Goal: Navigation & Orientation: Find specific page/section

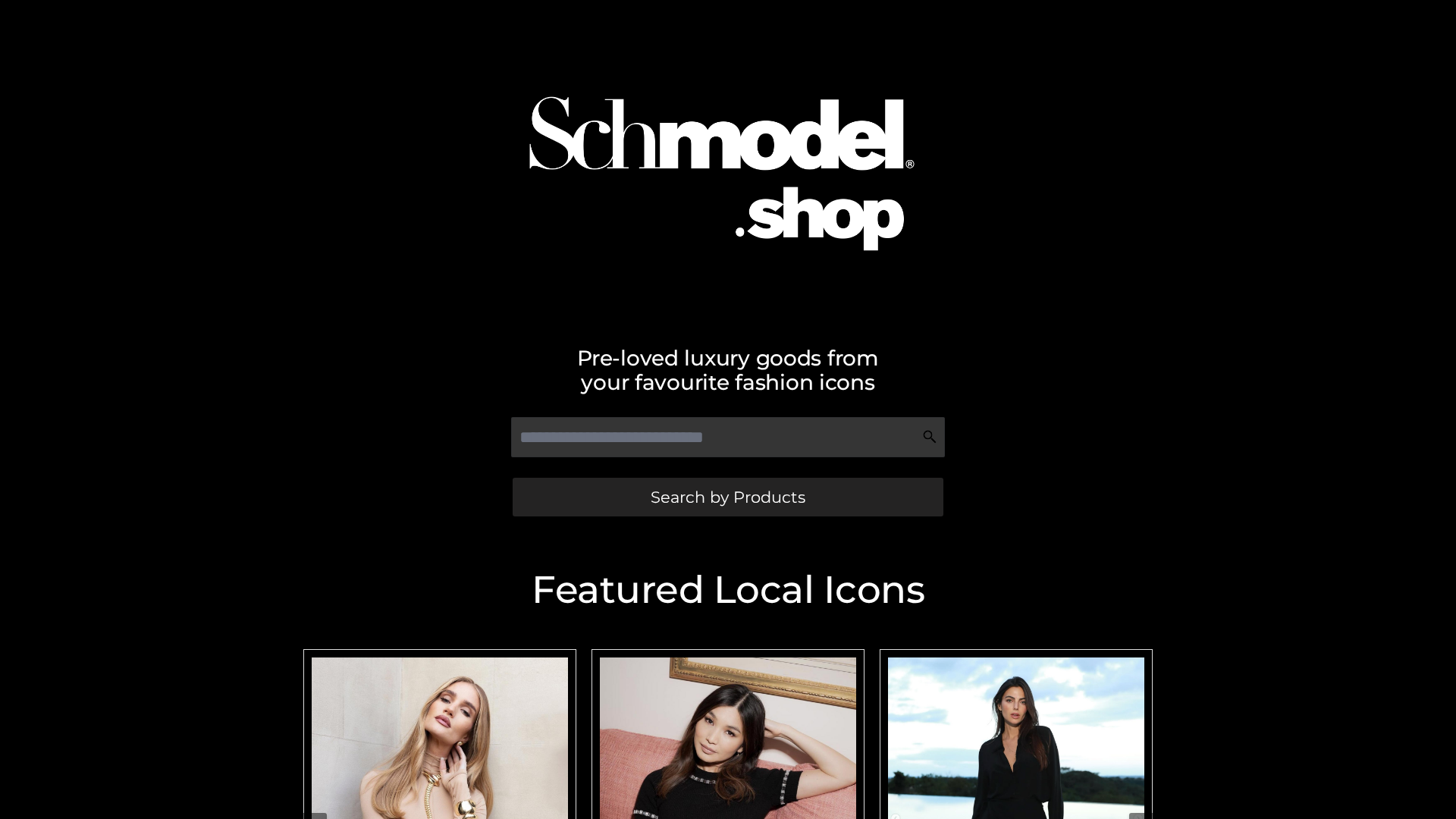
click at [728, 497] on span "Search by Products" at bounding box center [728, 497] width 155 height 16
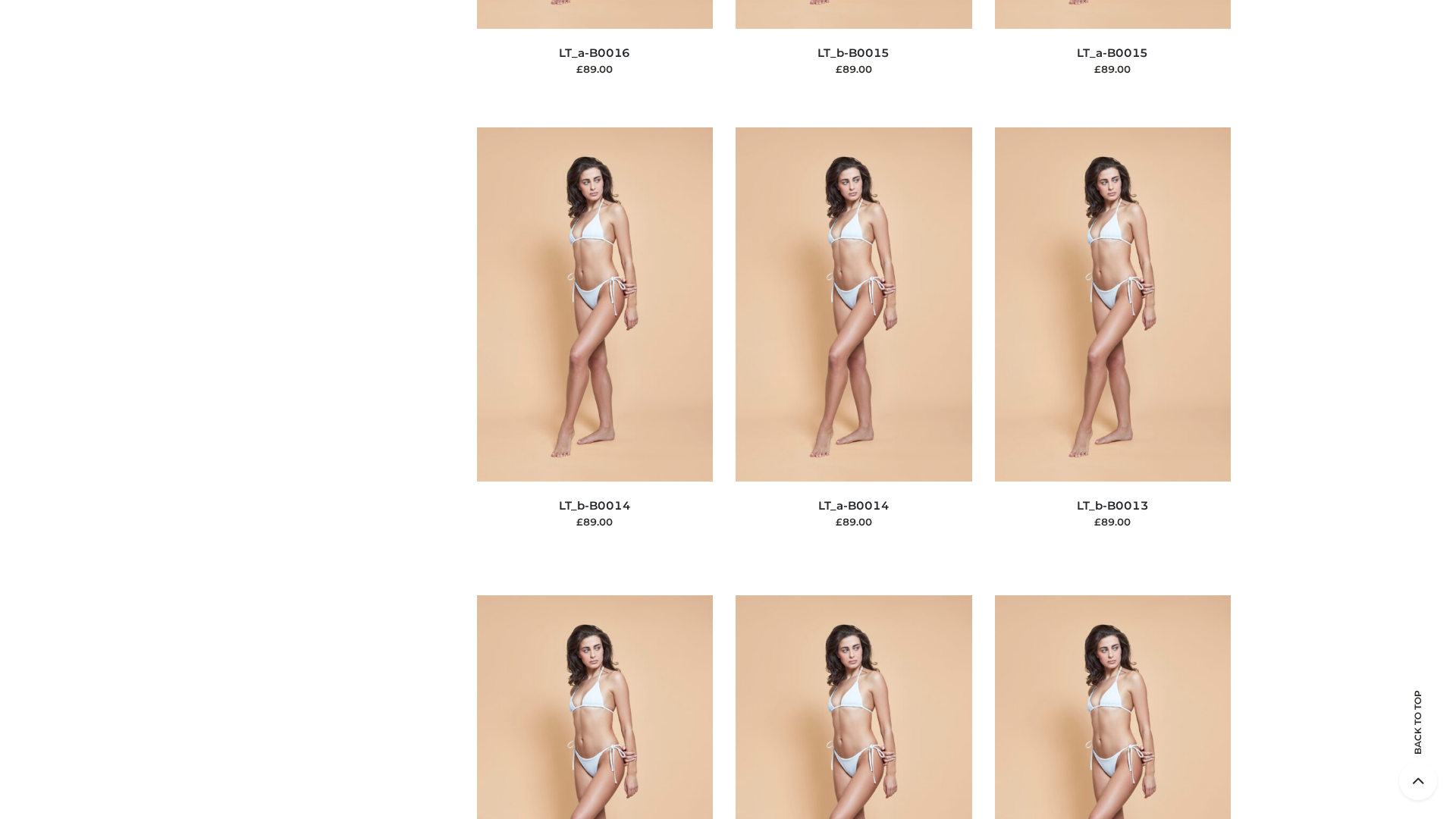
scroll to position [5391, 0]
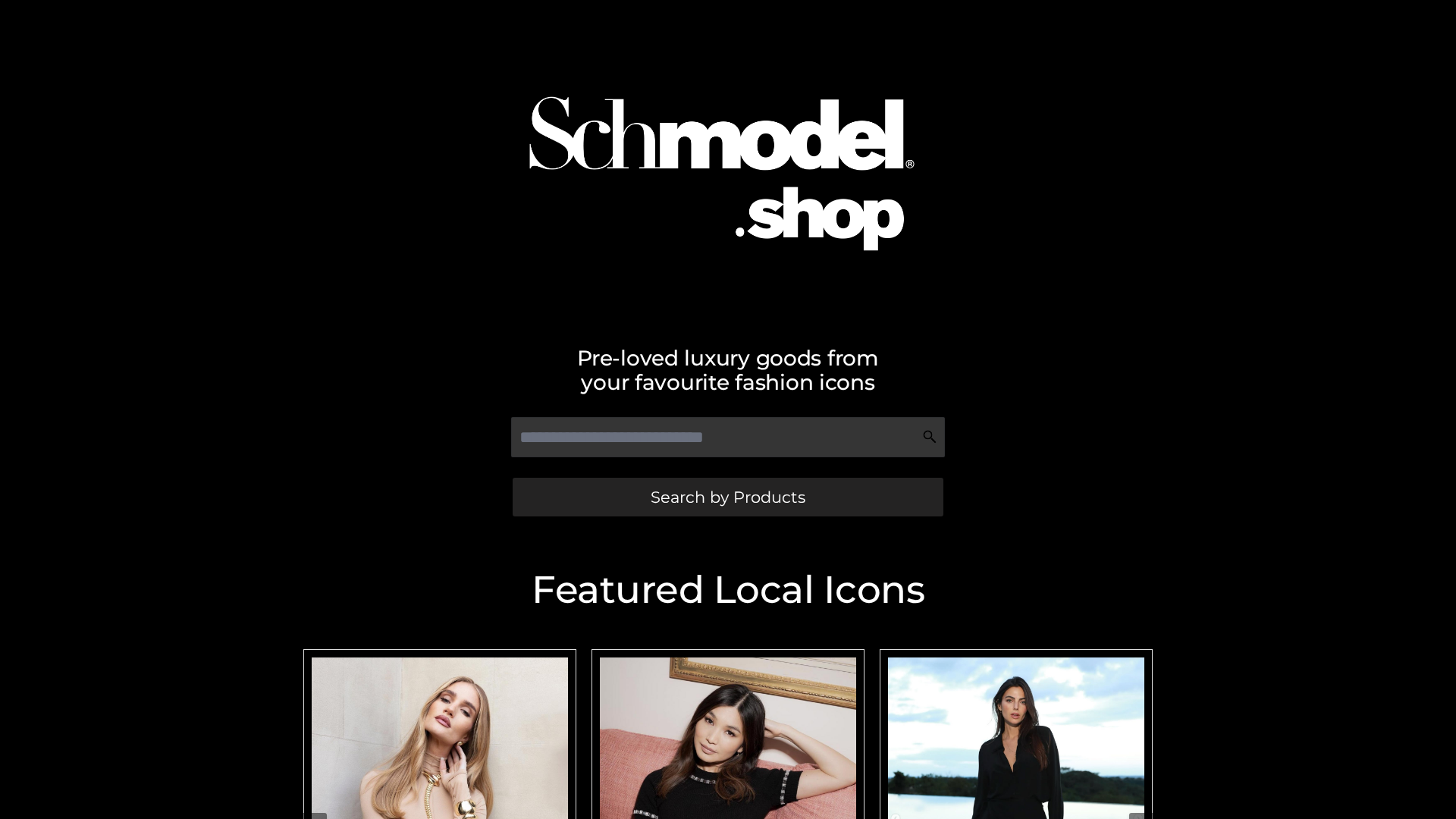
click at [728, 497] on span "Search by Products" at bounding box center [728, 497] width 155 height 16
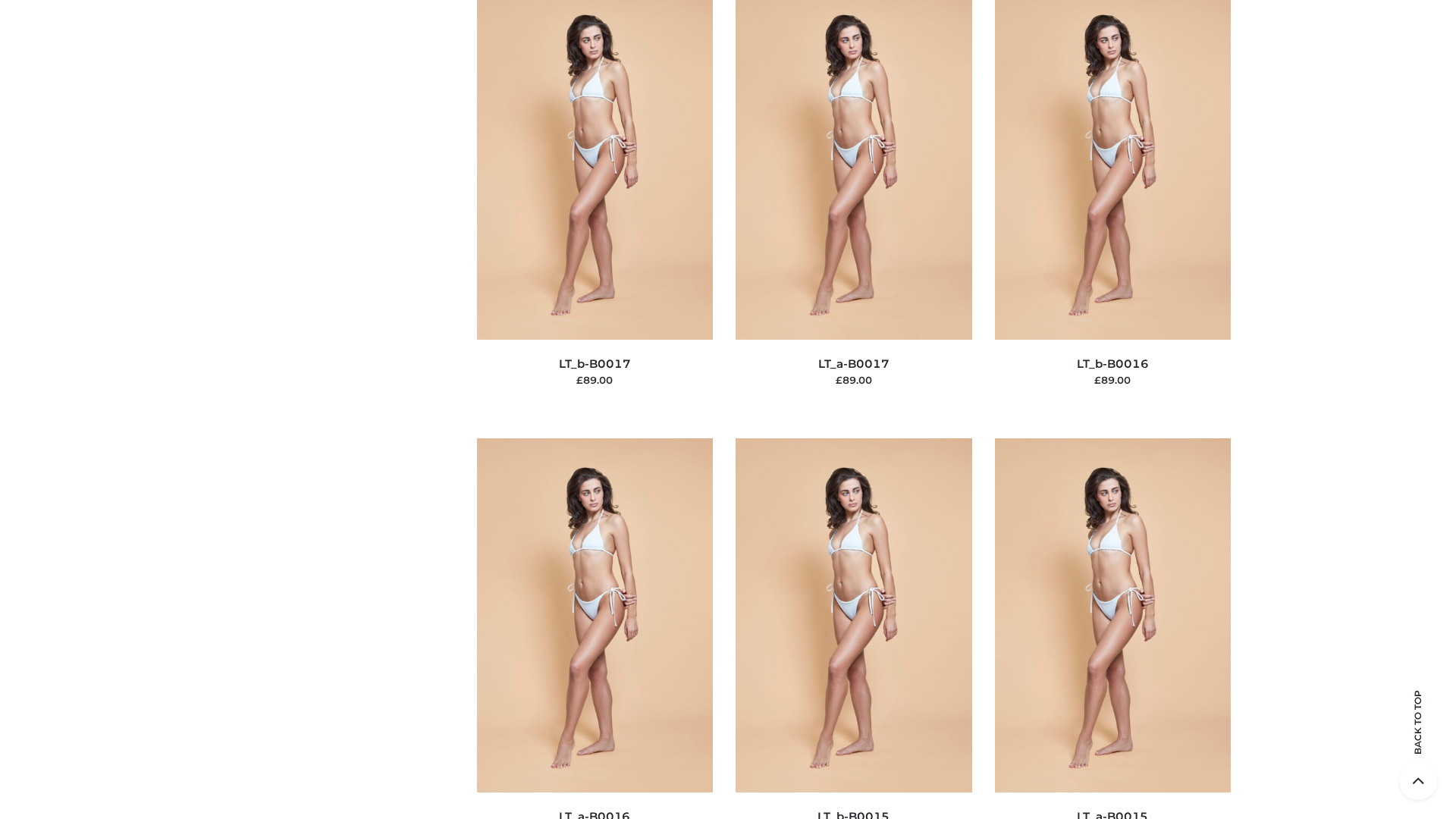
scroll to position [4982, 0]
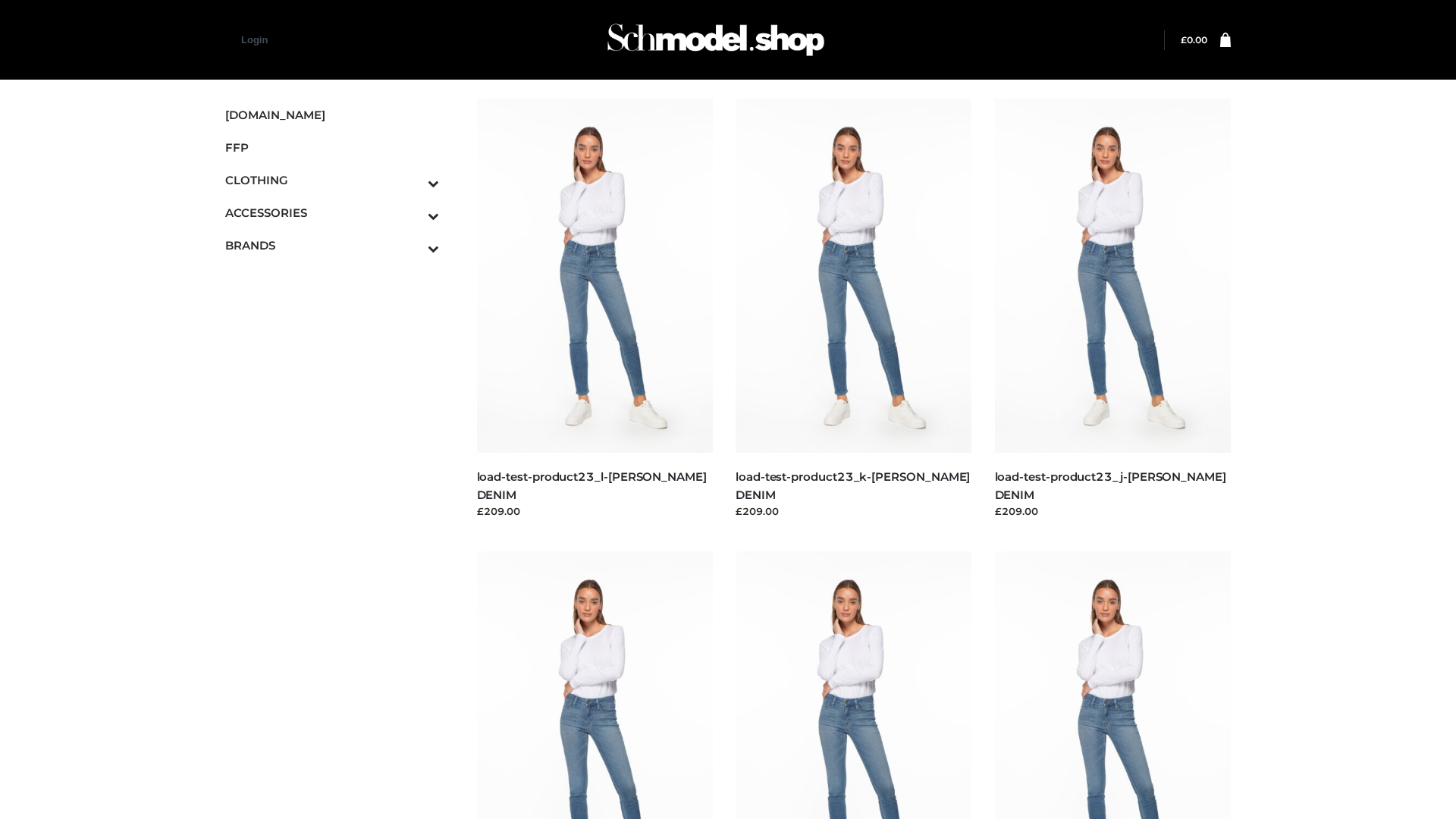
scroll to position [1330, 0]
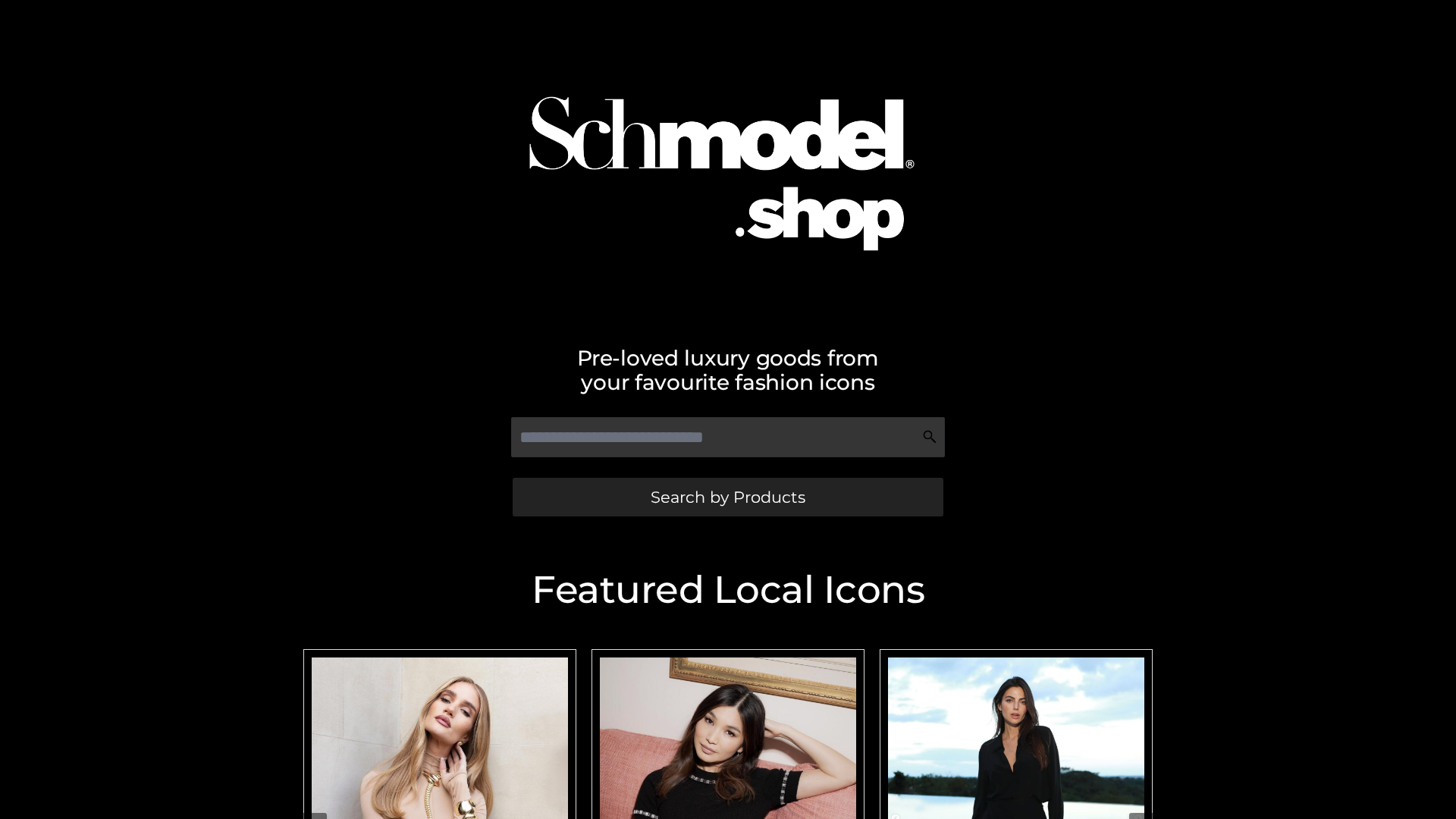
click at [728, 497] on span "Search by Products" at bounding box center [728, 497] width 155 height 16
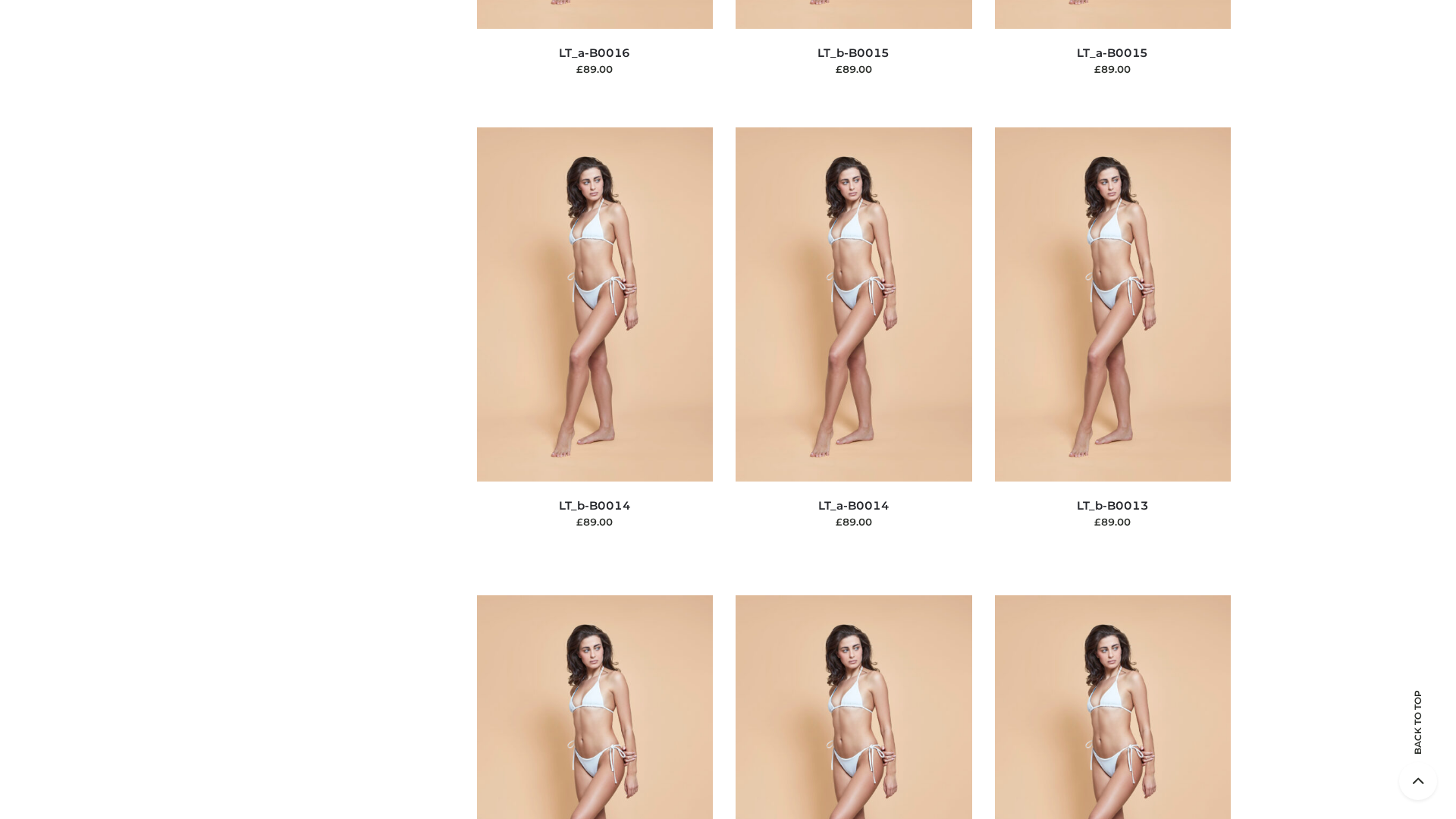
scroll to position [5391, 0]
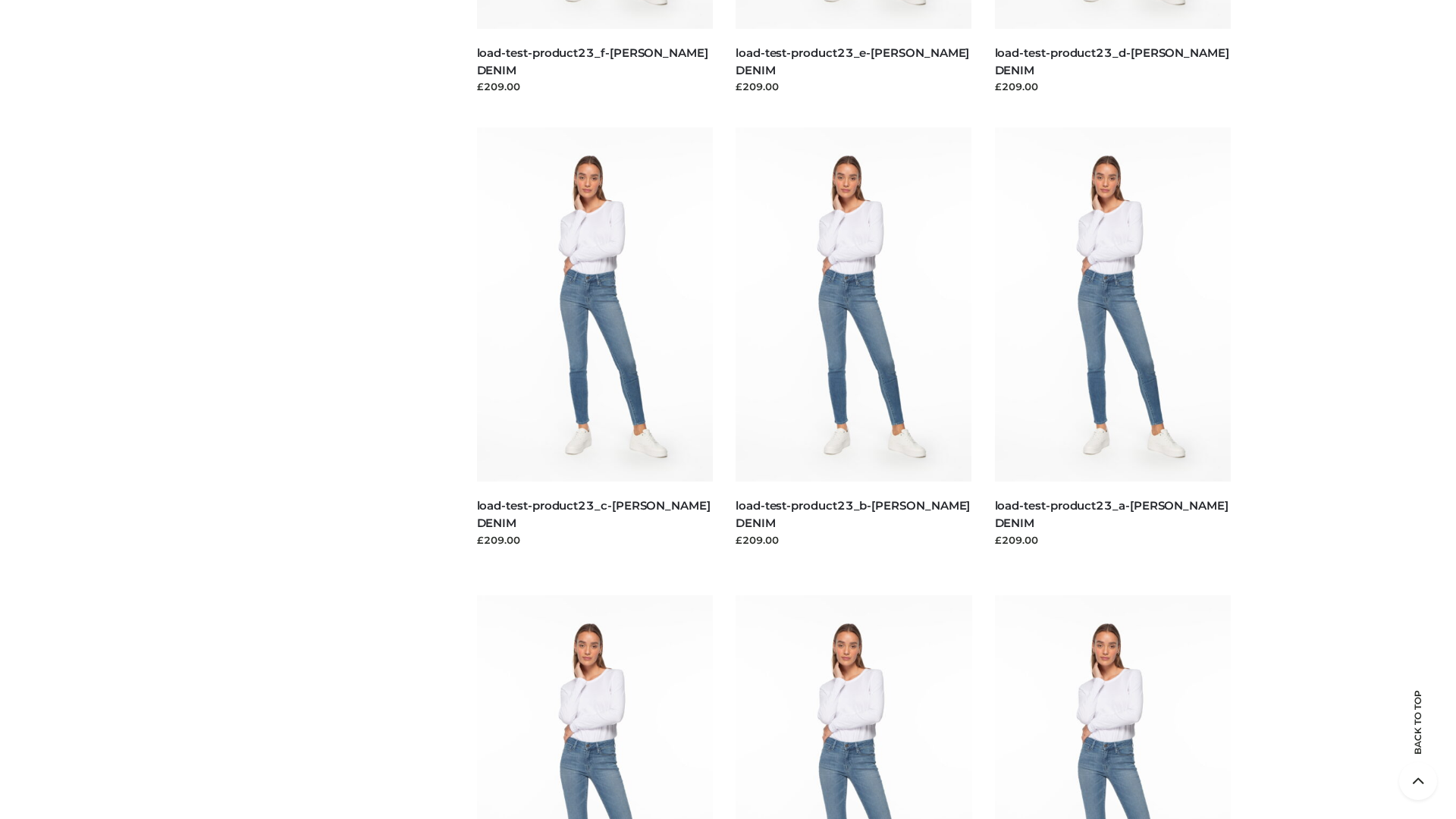
scroll to position [1330, 0]
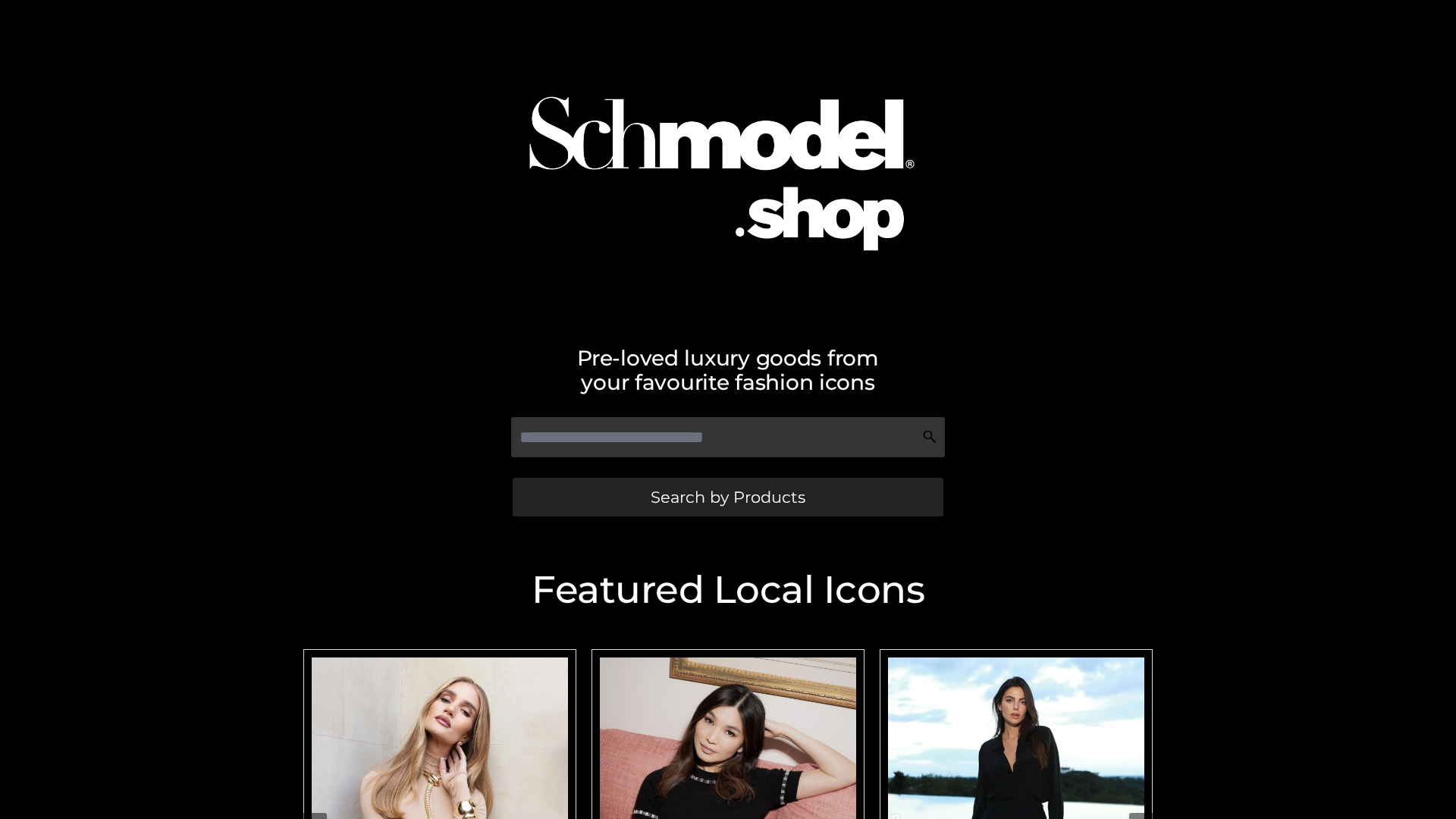
click at [728, 497] on span "Search by Products" at bounding box center [728, 497] width 155 height 16
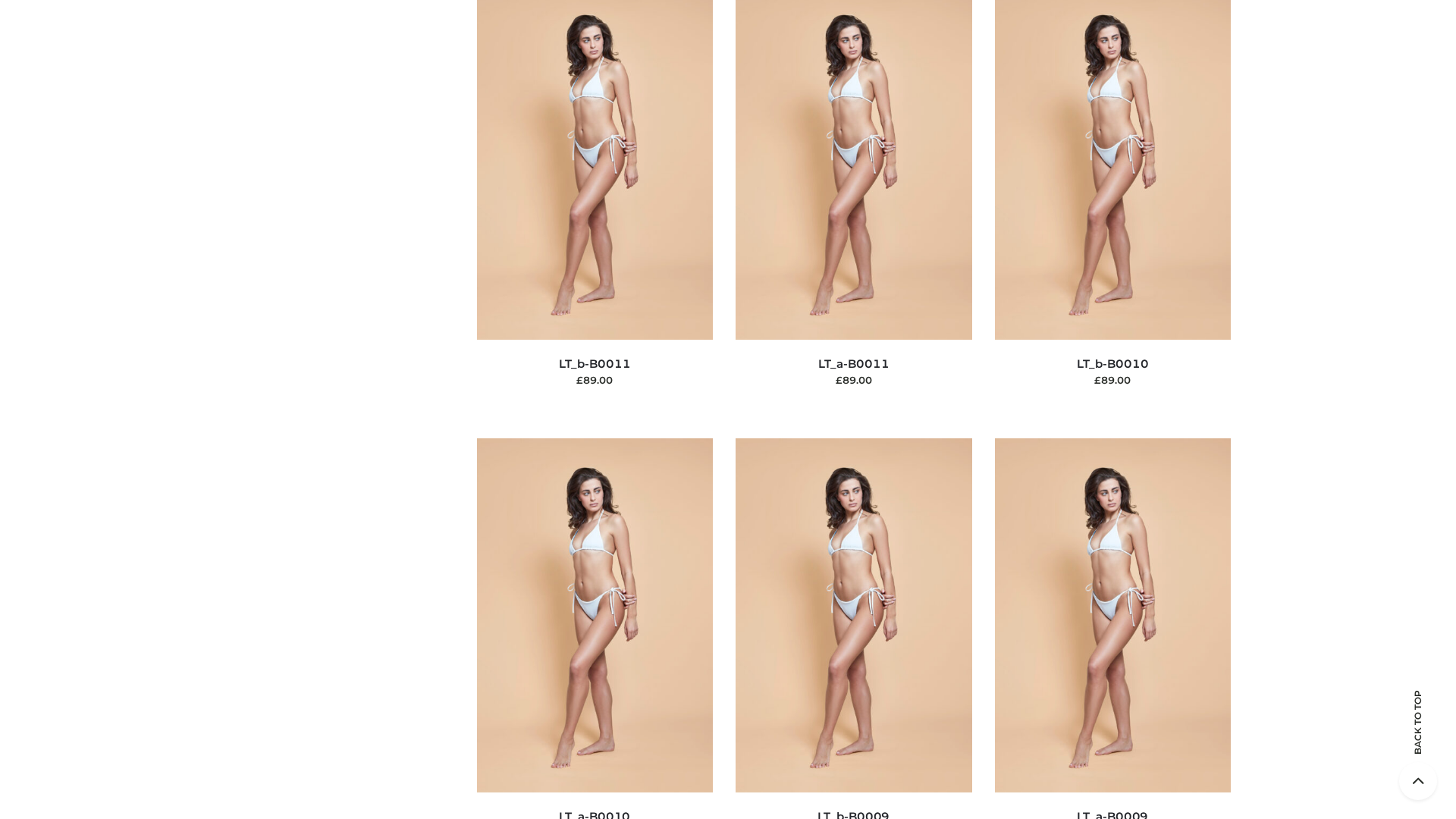
scroll to position [6808, 0]
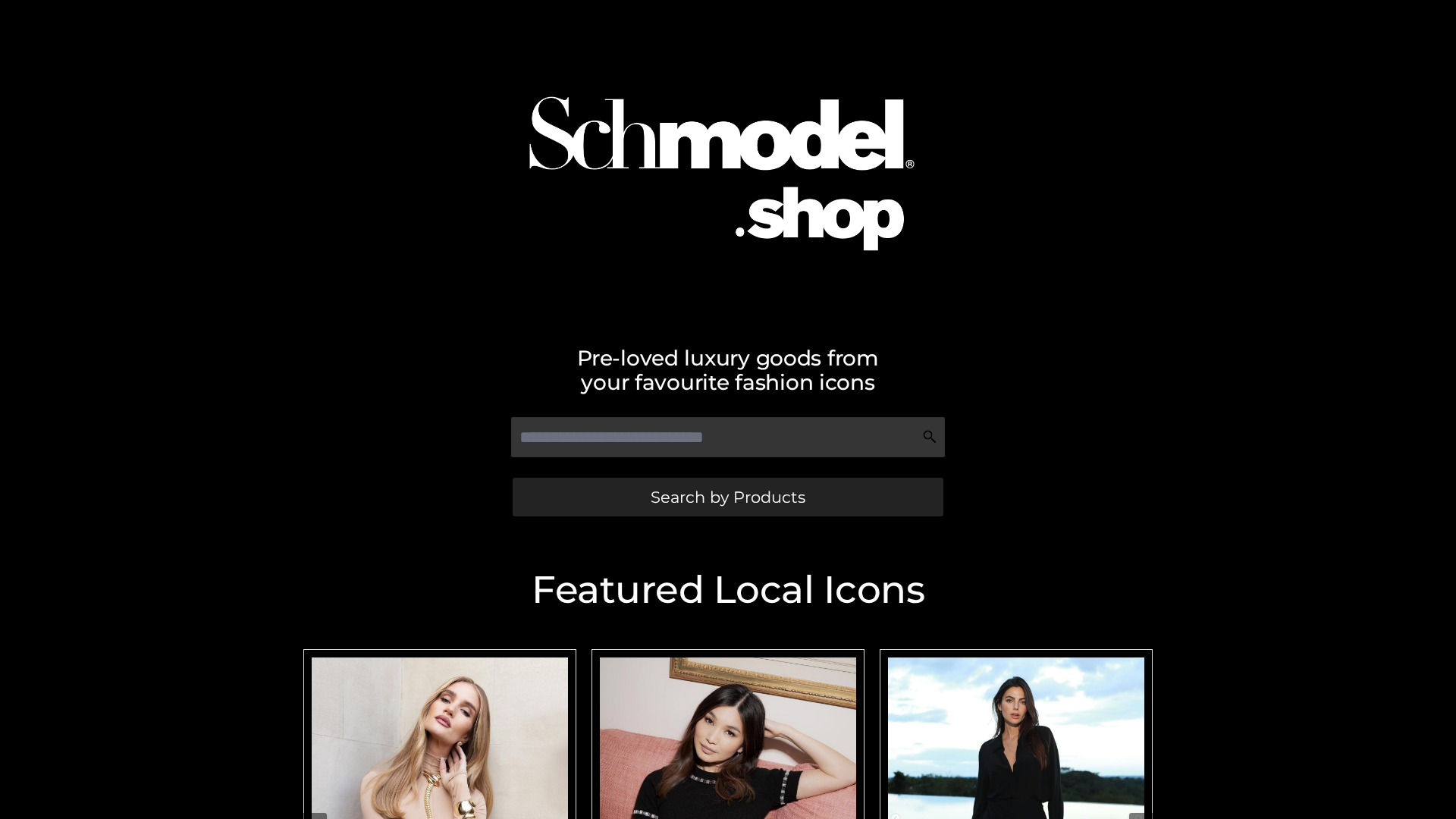
click at [728, 497] on span "Search by Products" at bounding box center [728, 497] width 155 height 16
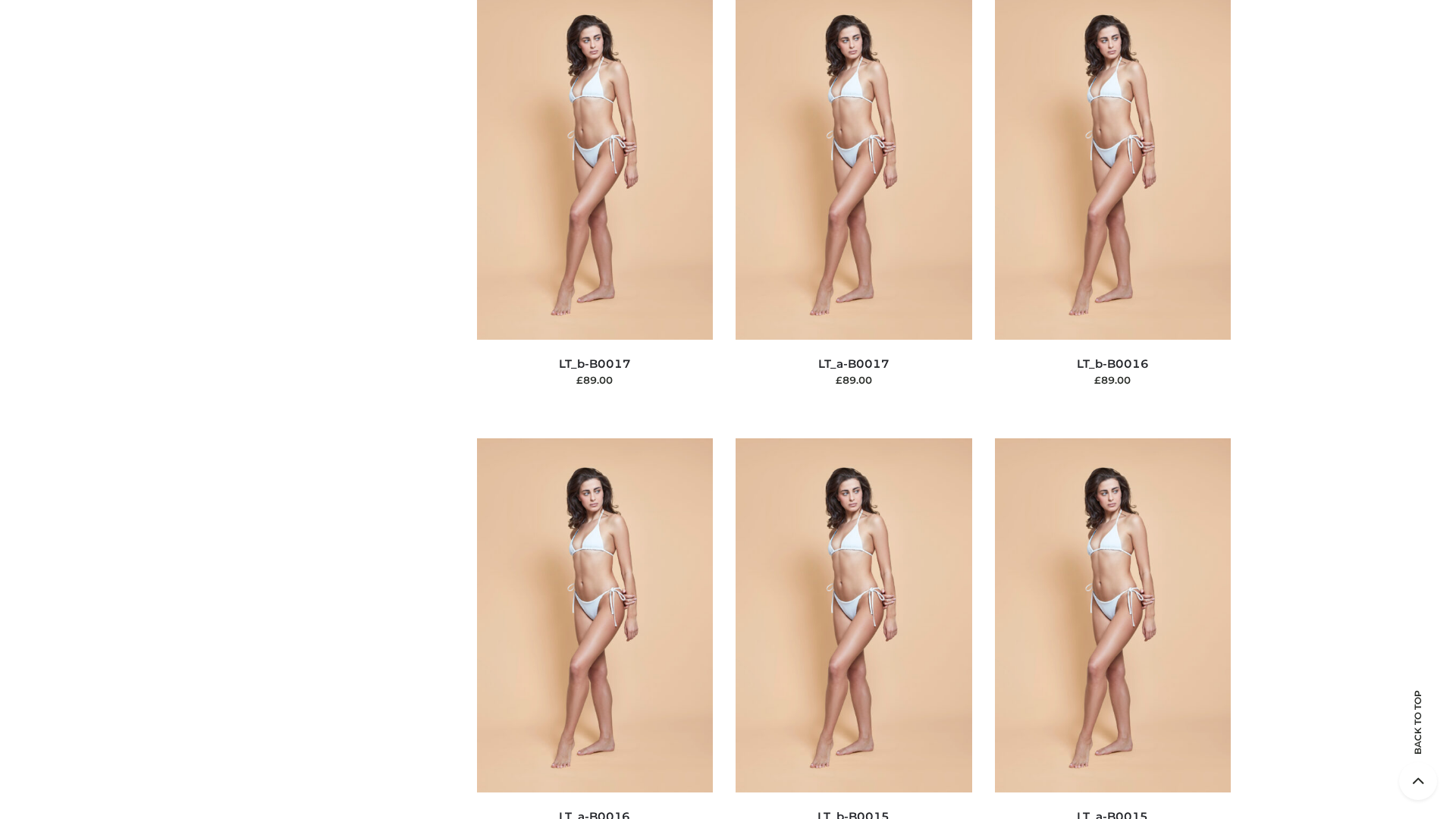
scroll to position [4982, 0]
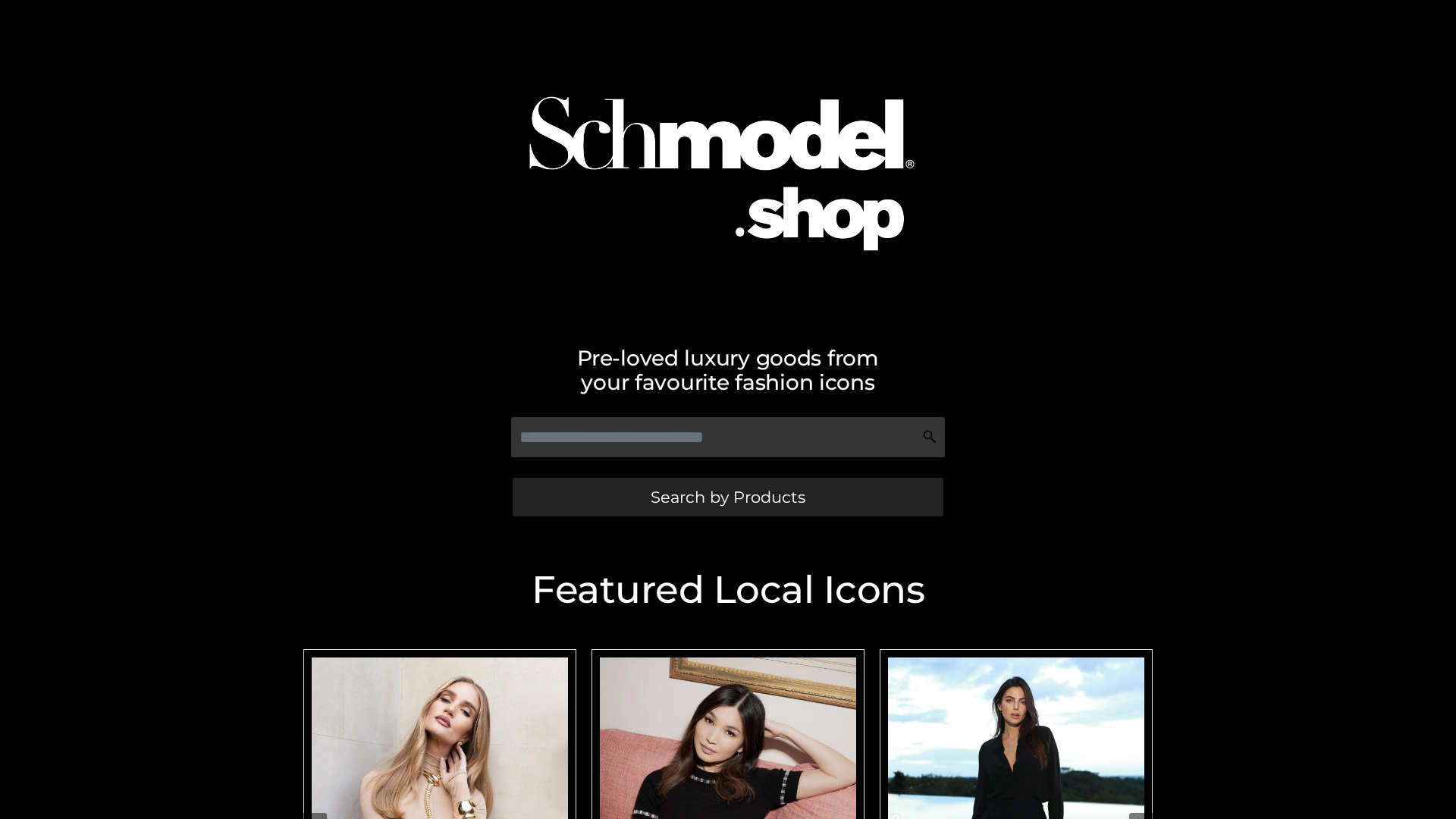
click at [728, 497] on span "Search by Products" at bounding box center [728, 497] width 155 height 16
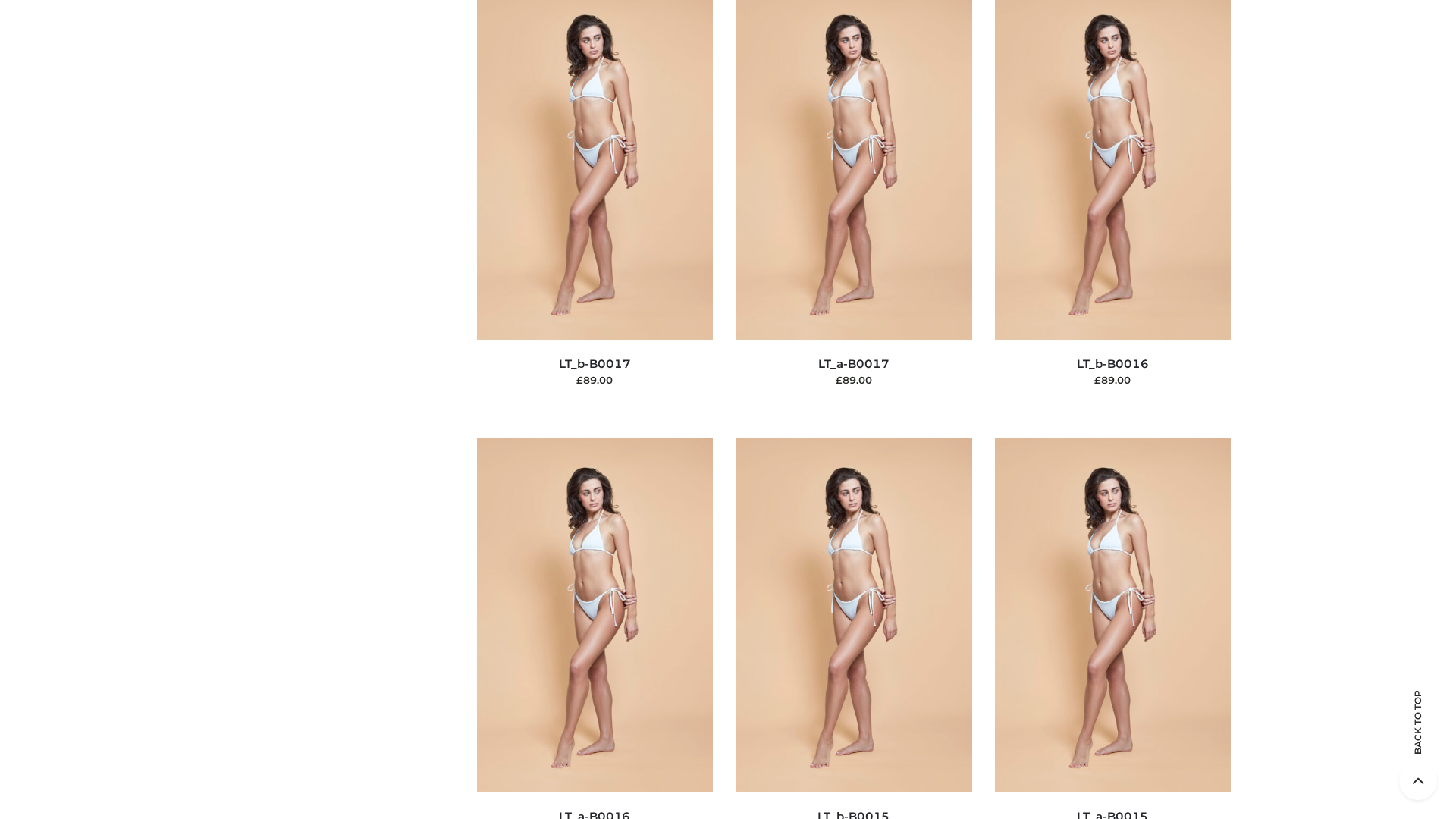
scroll to position [4982, 0]
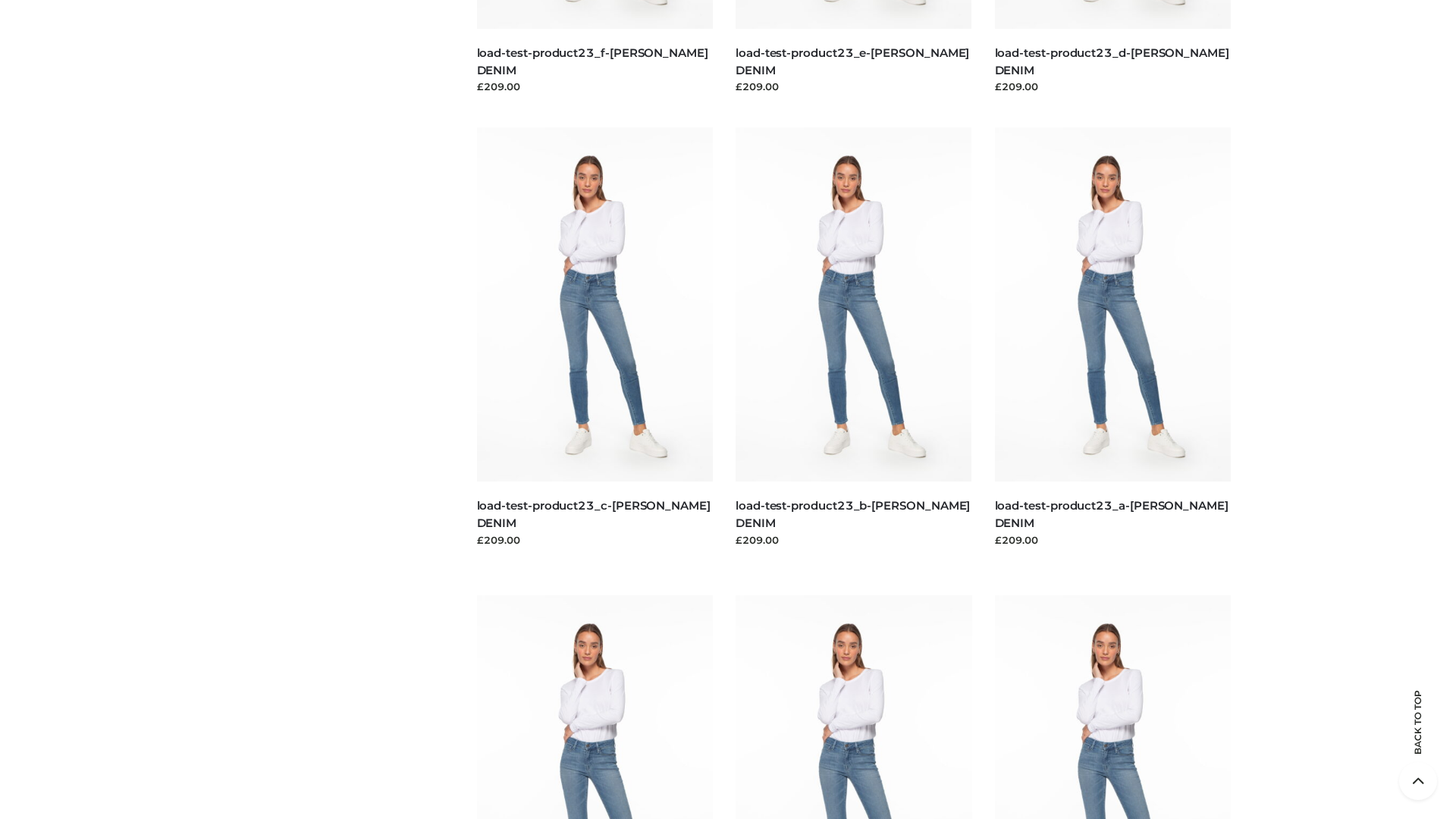
scroll to position [1330, 0]
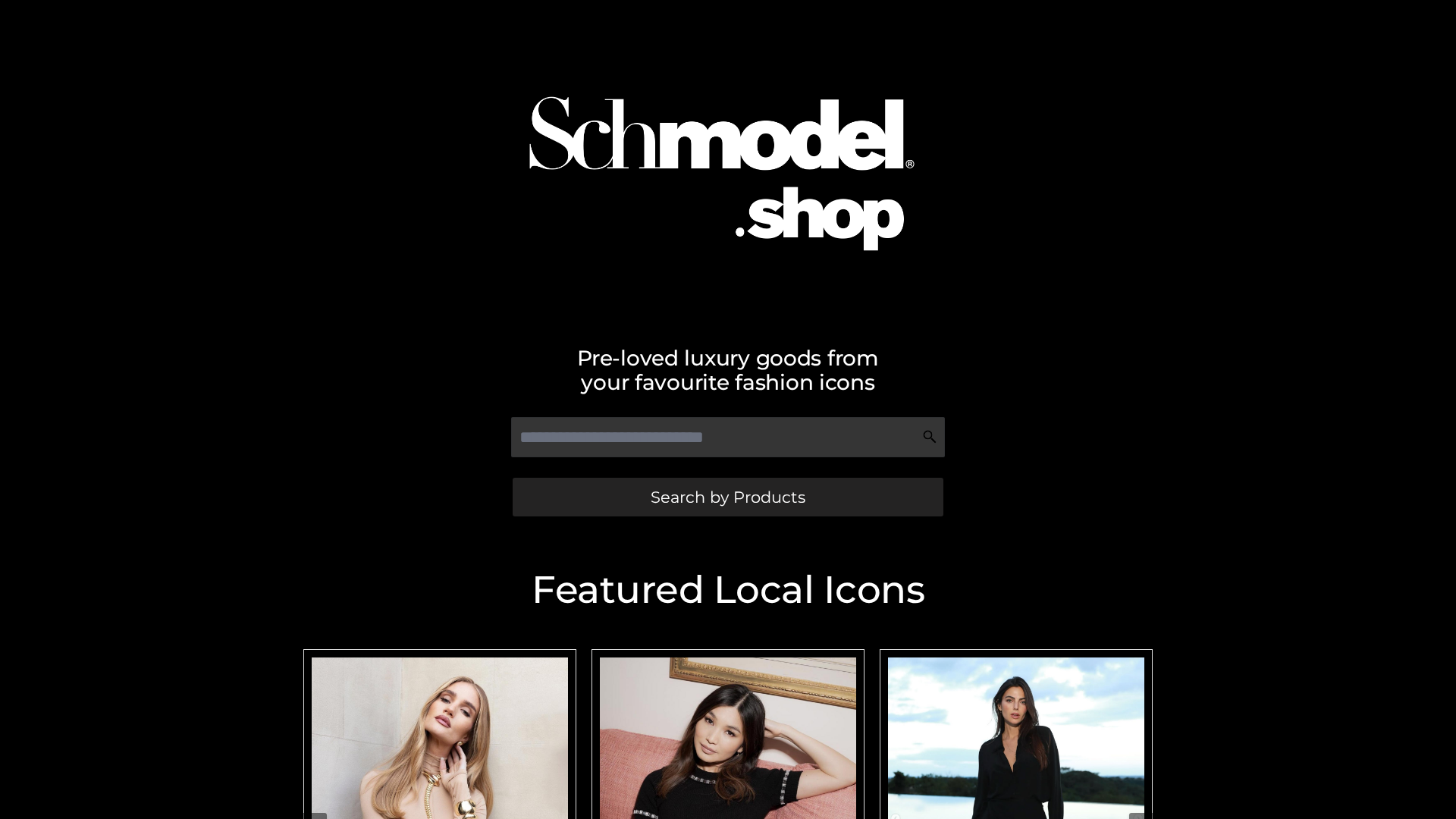
click at [728, 497] on span "Search by Products" at bounding box center [728, 497] width 155 height 16
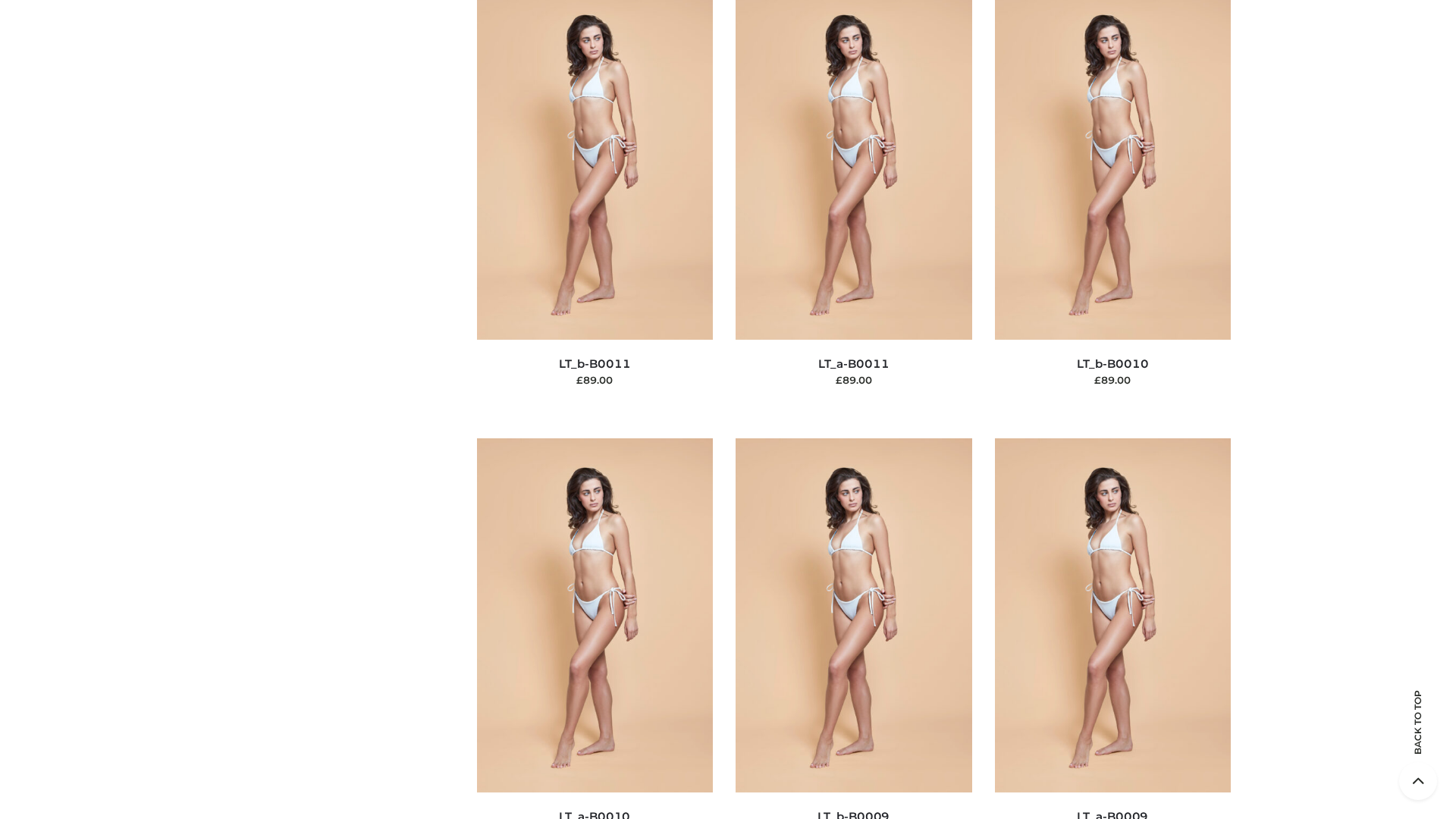
scroll to position [6808, 0]
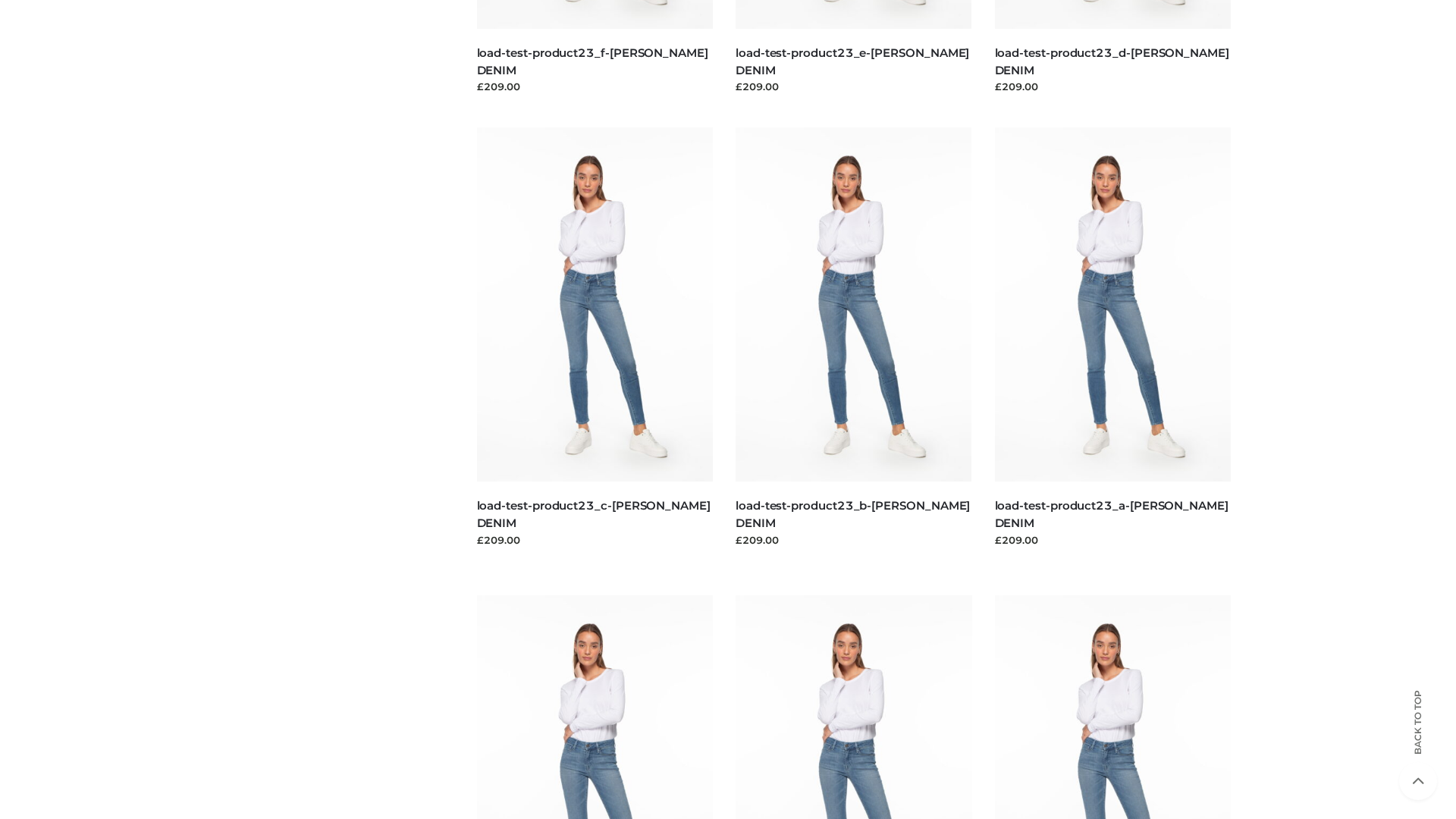
scroll to position [1330, 0]
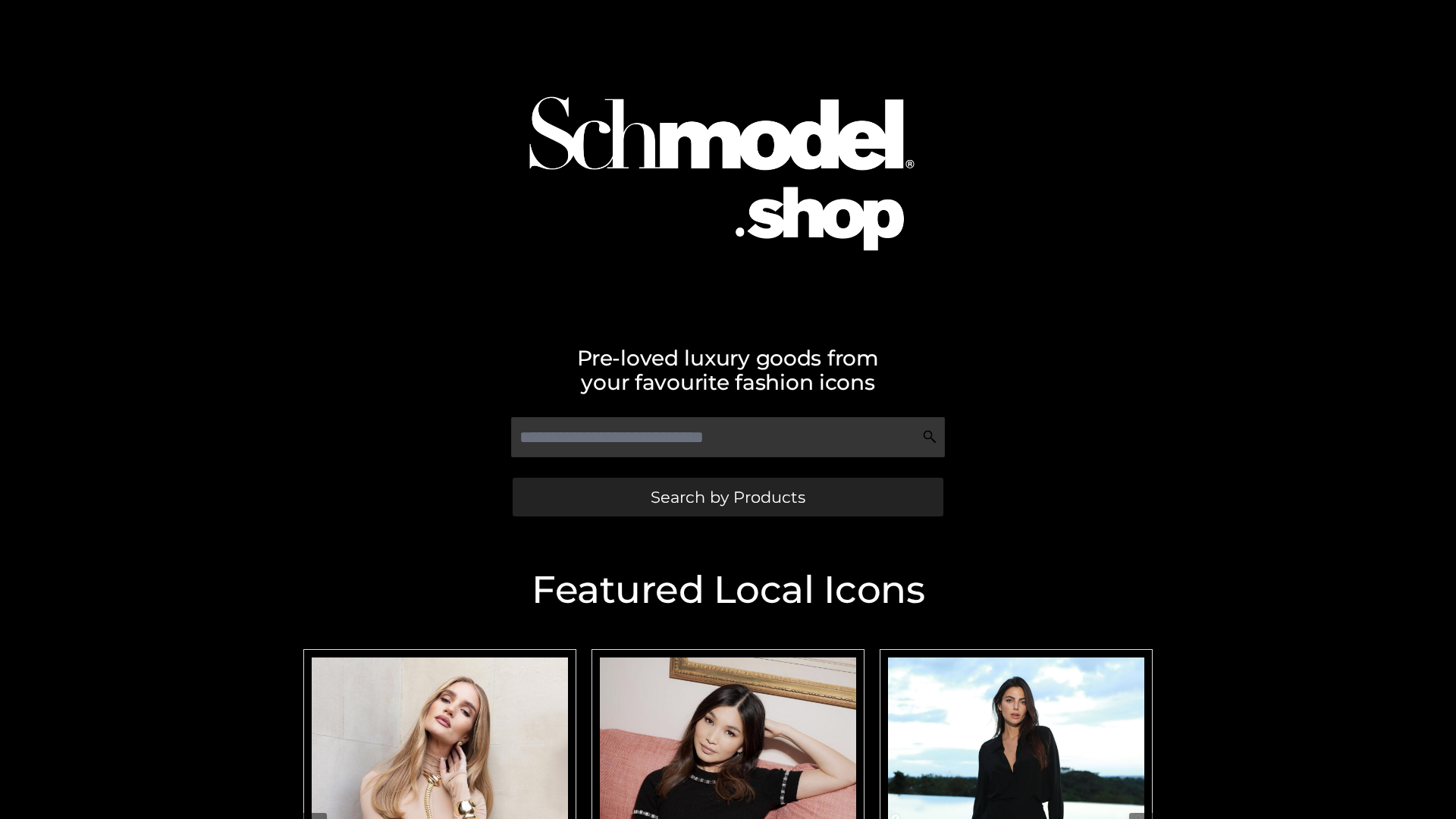
click at [728, 497] on span "Search by Products" at bounding box center [728, 497] width 155 height 16
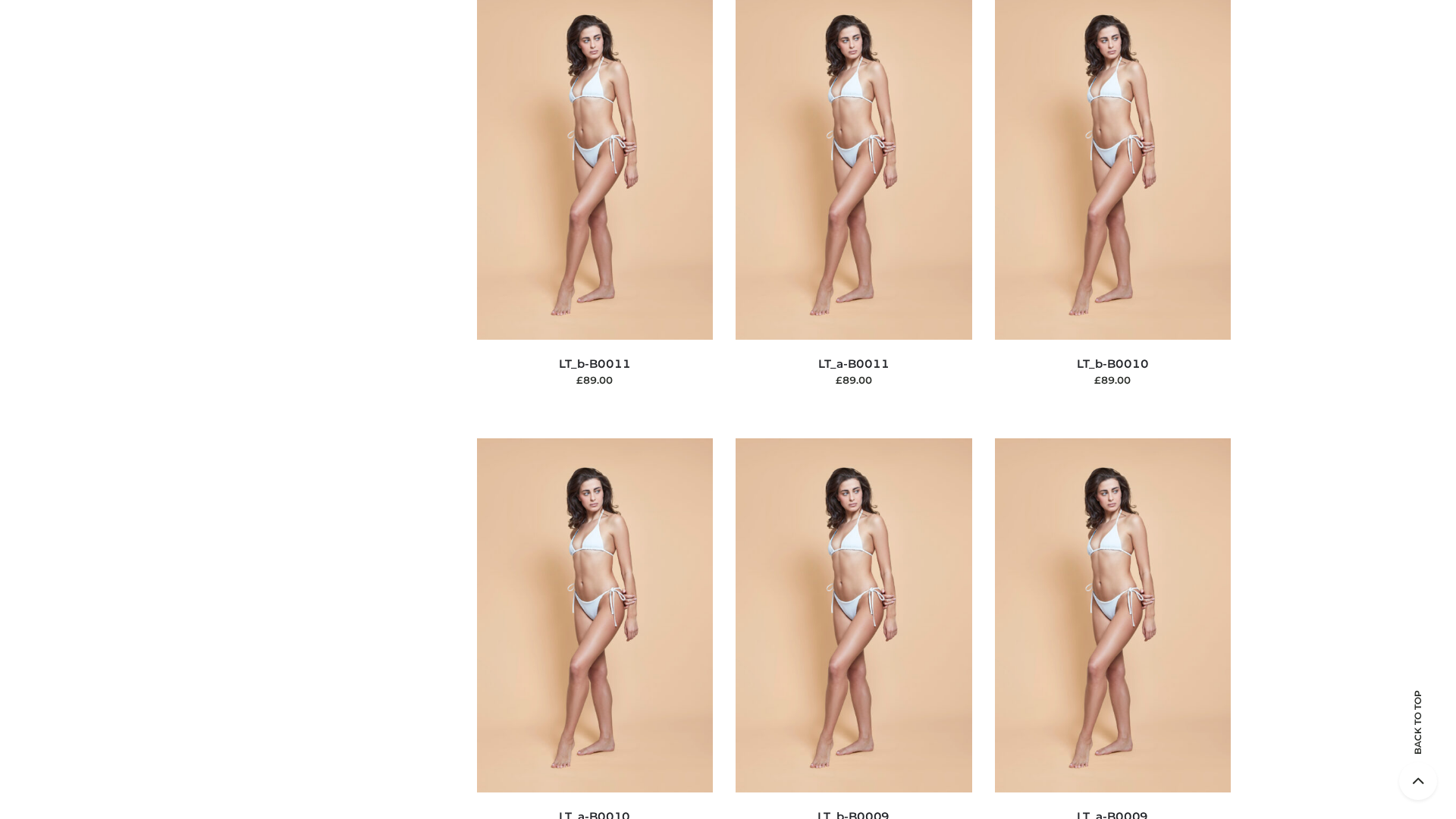
scroll to position [6808, 0]
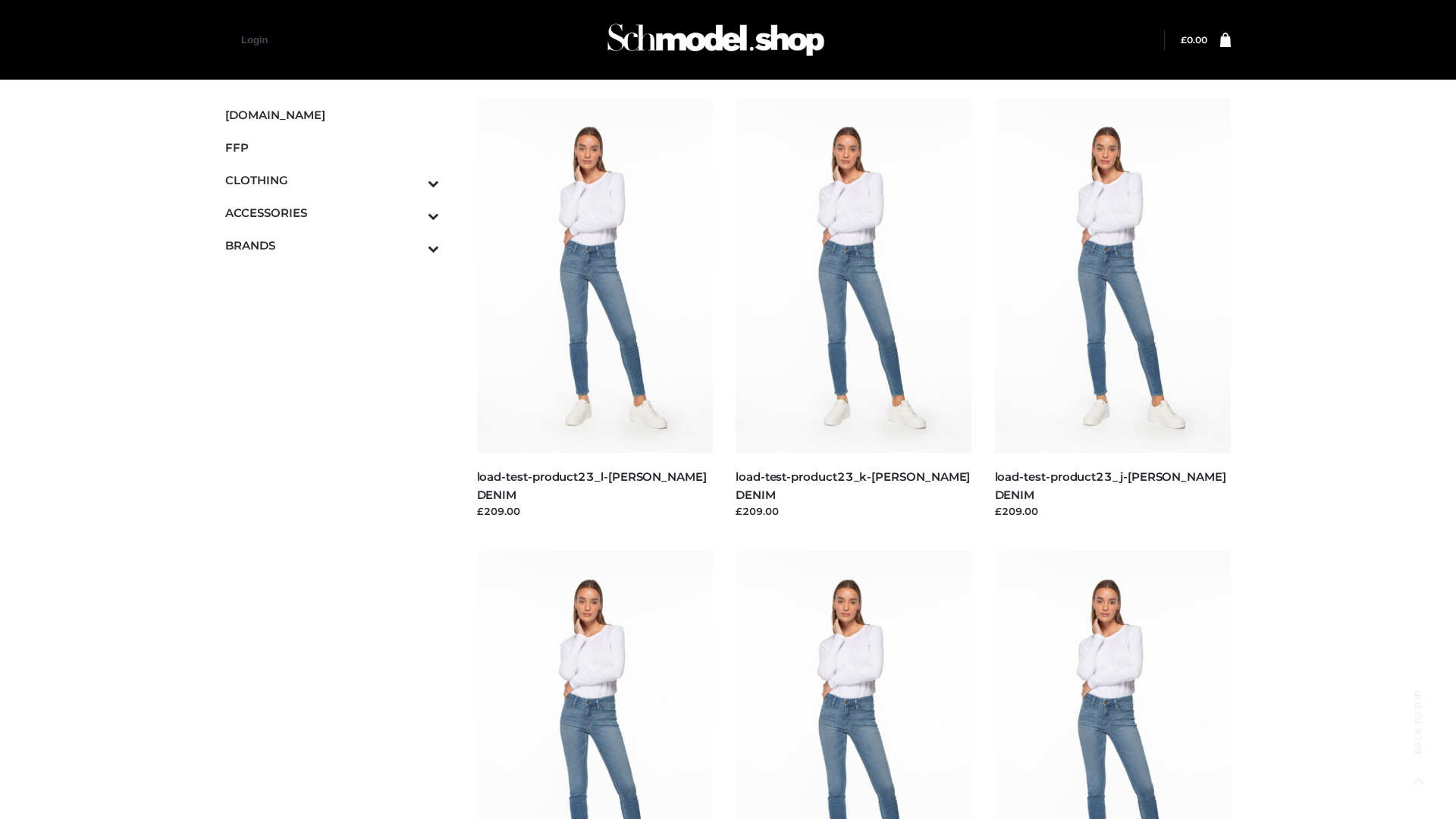
scroll to position [1330, 0]
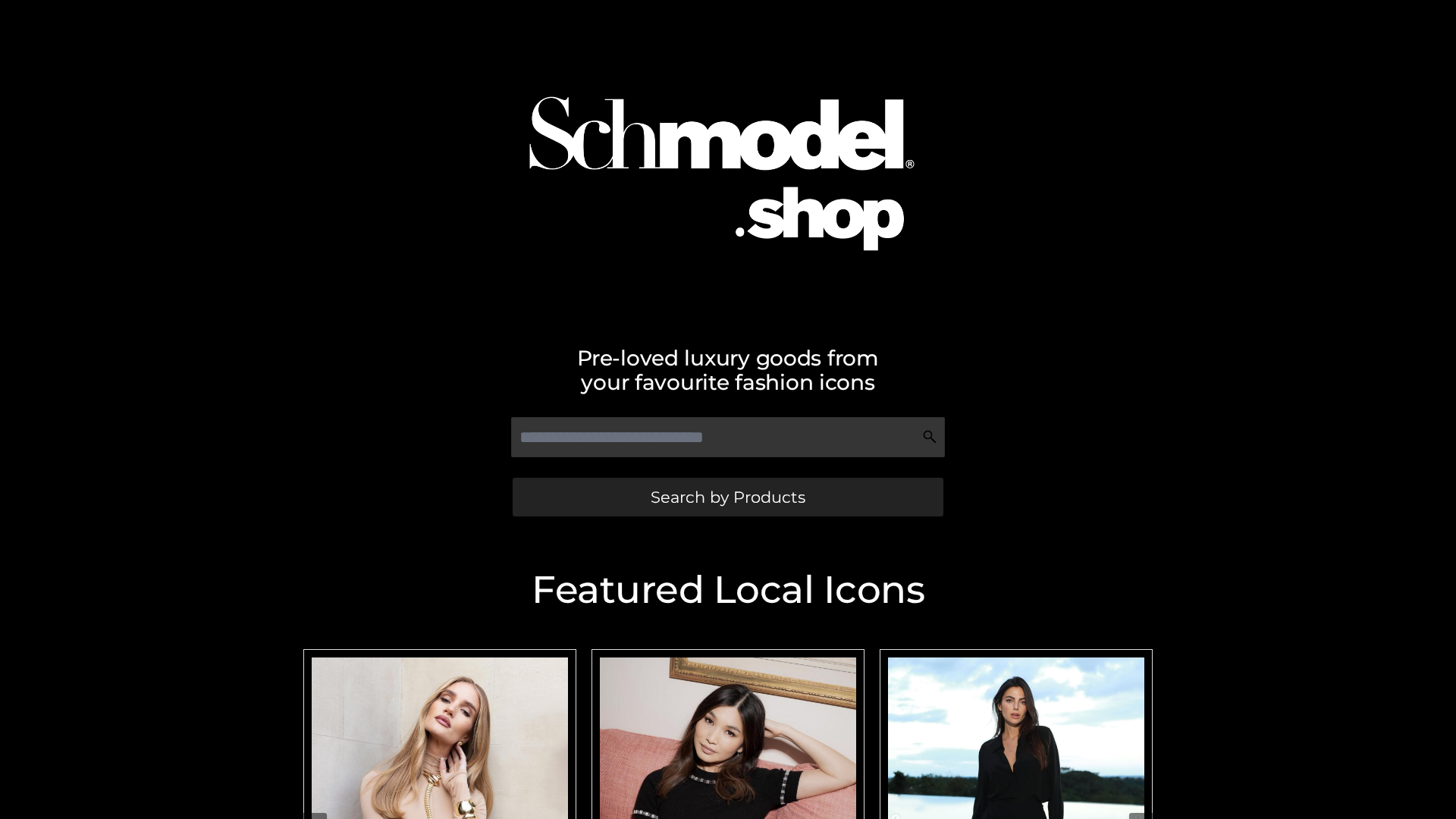
click at [728, 497] on span "Search by Products" at bounding box center [728, 497] width 155 height 16
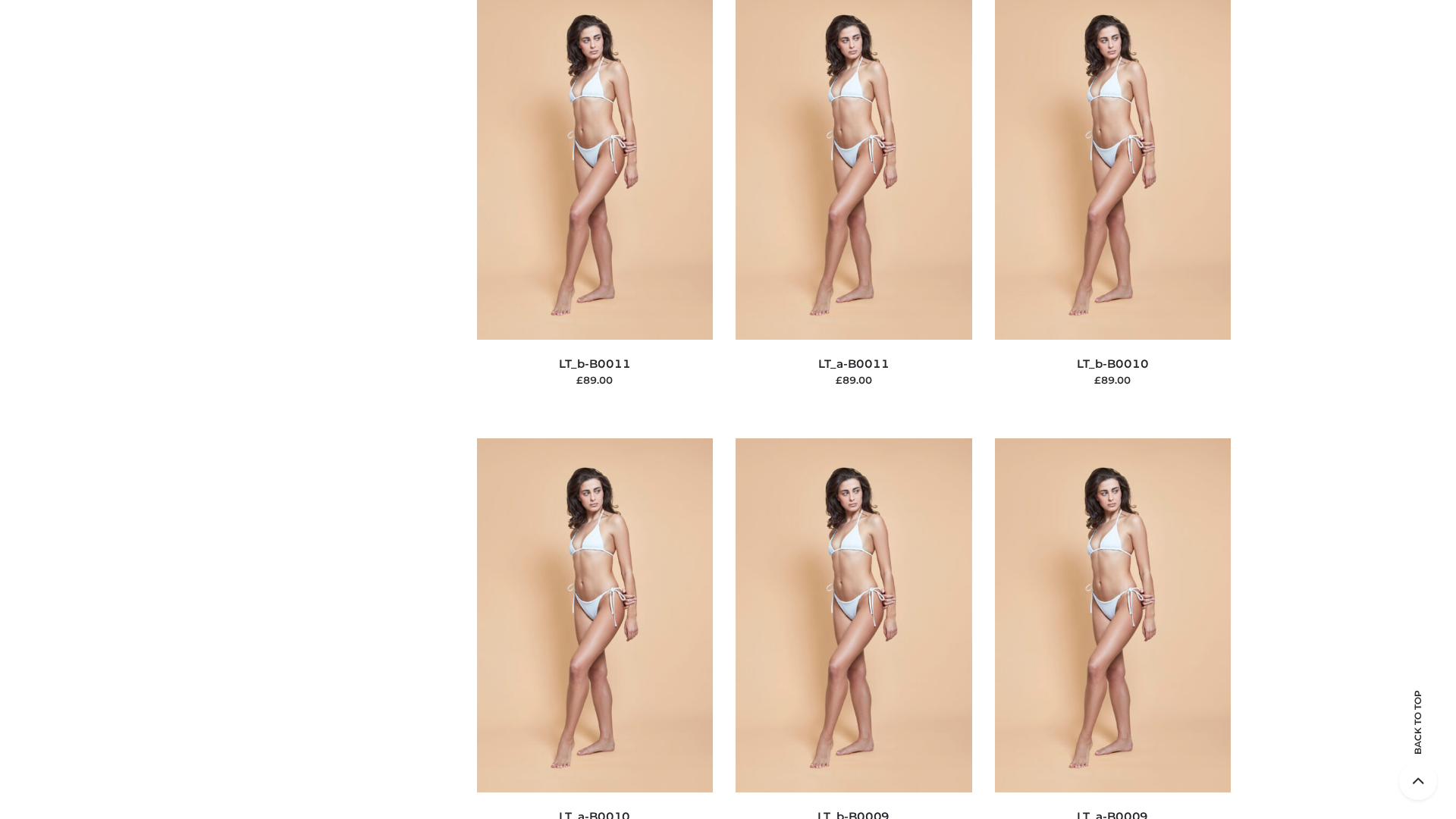
scroll to position [6808, 0]
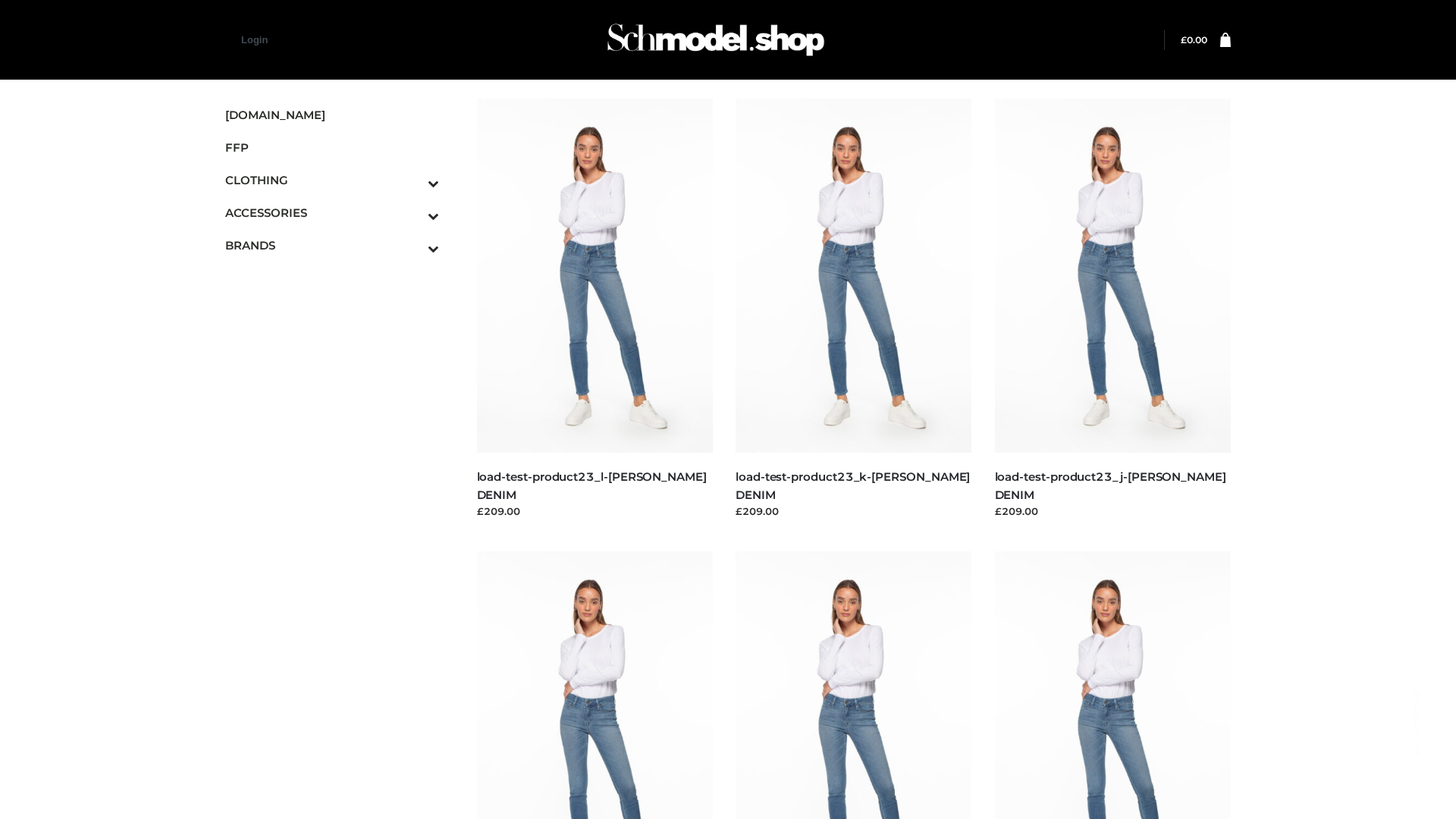
scroll to position [1330, 0]
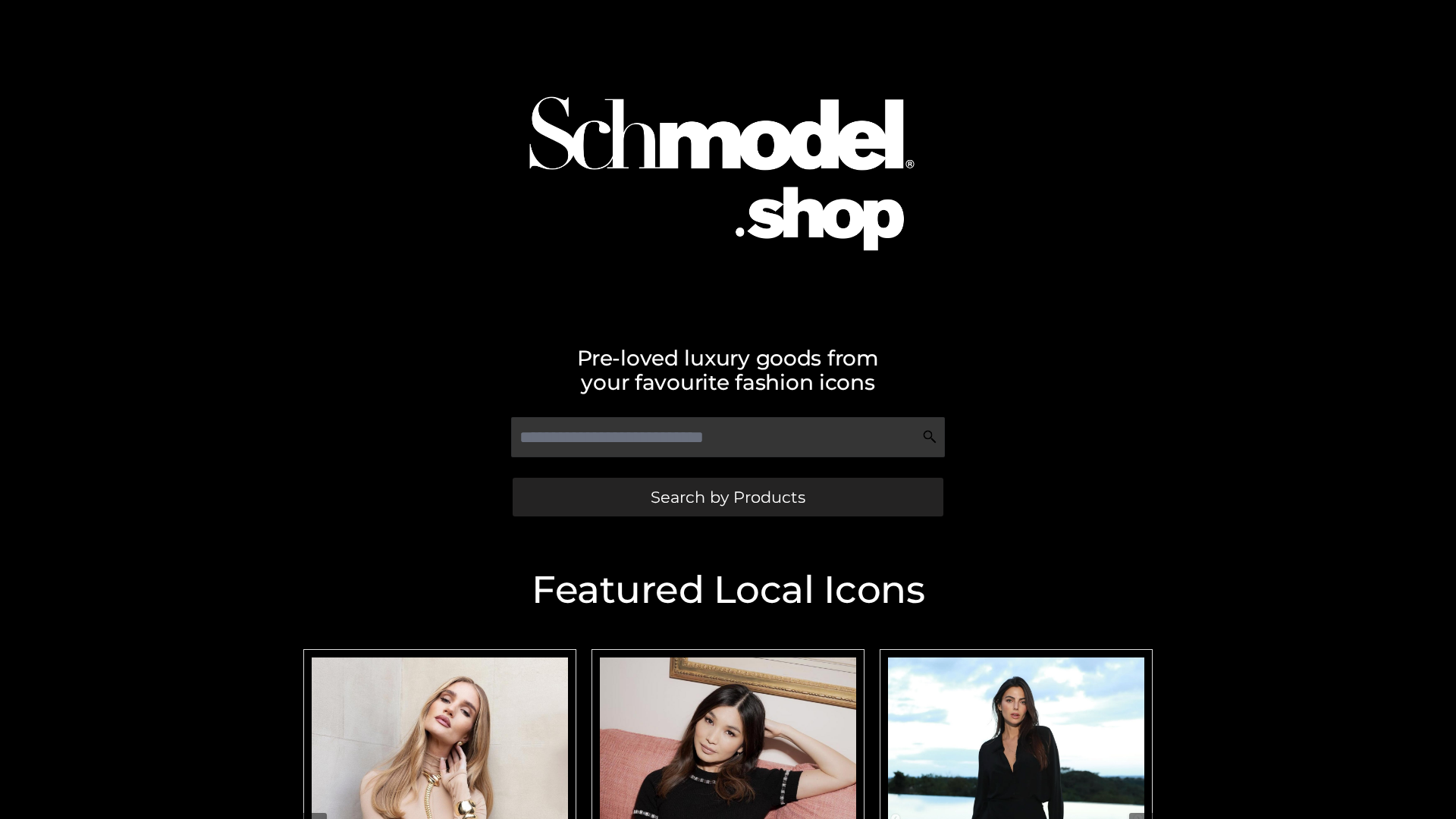
click at [728, 497] on span "Search by Products" at bounding box center [728, 497] width 155 height 16
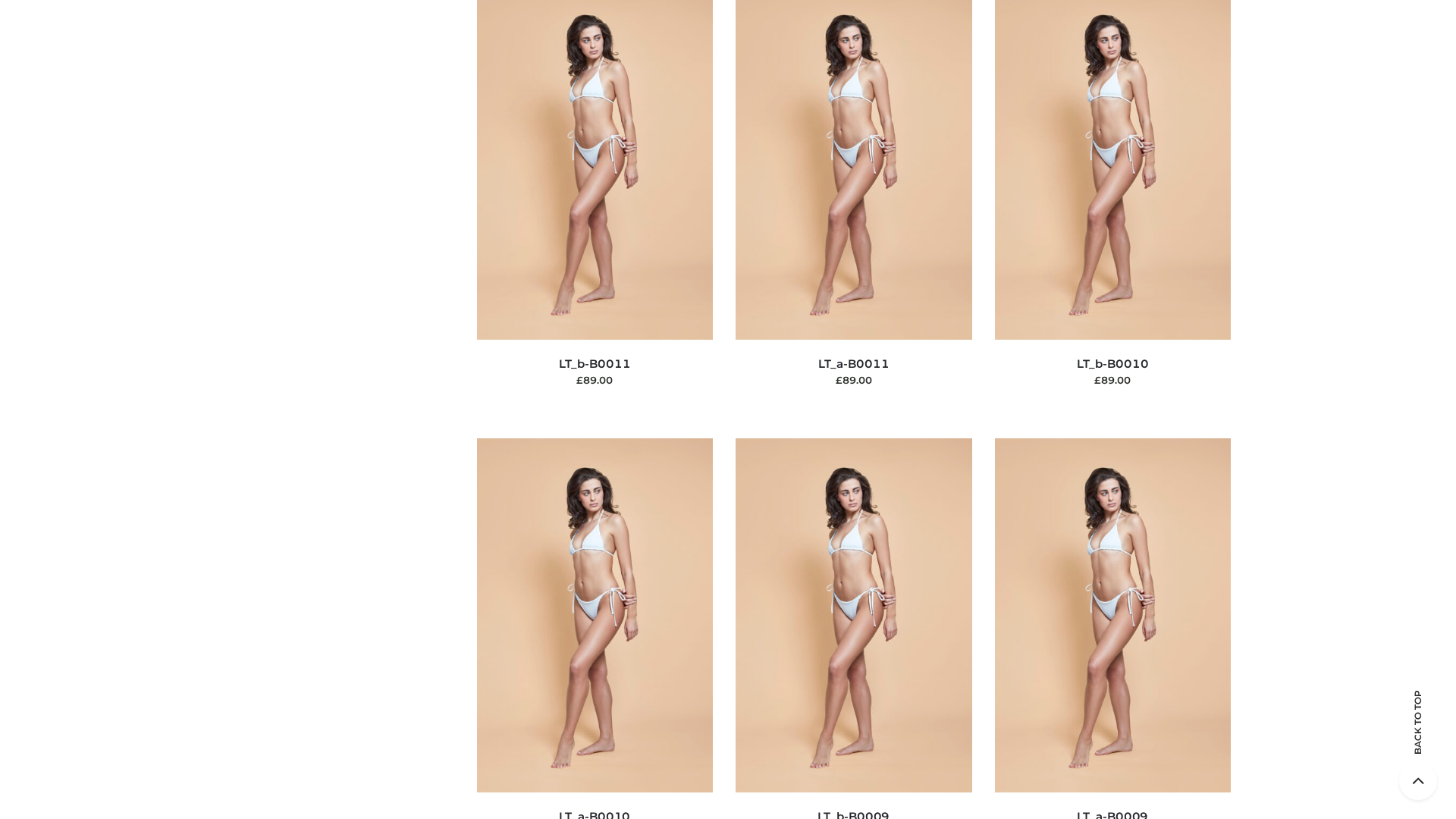
scroll to position [6808, 0]
